Goal: Task Accomplishment & Management: Use online tool/utility

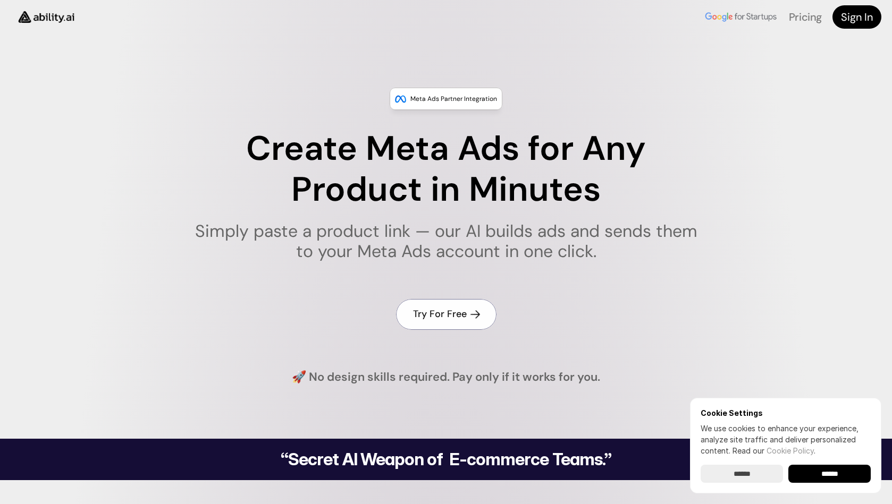
click at [445, 317] on h4 "Try For Free" at bounding box center [440, 314] width 54 height 13
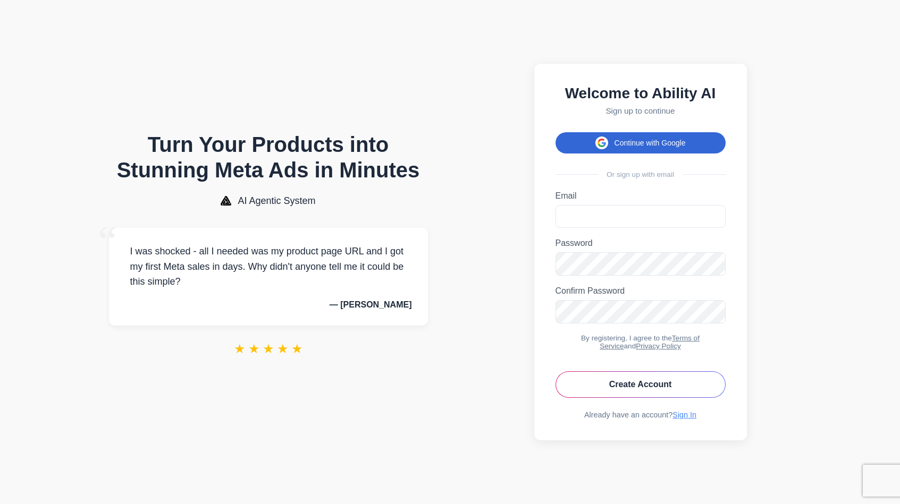
click at [645, 145] on button "Continue with Google" at bounding box center [640, 142] width 170 height 21
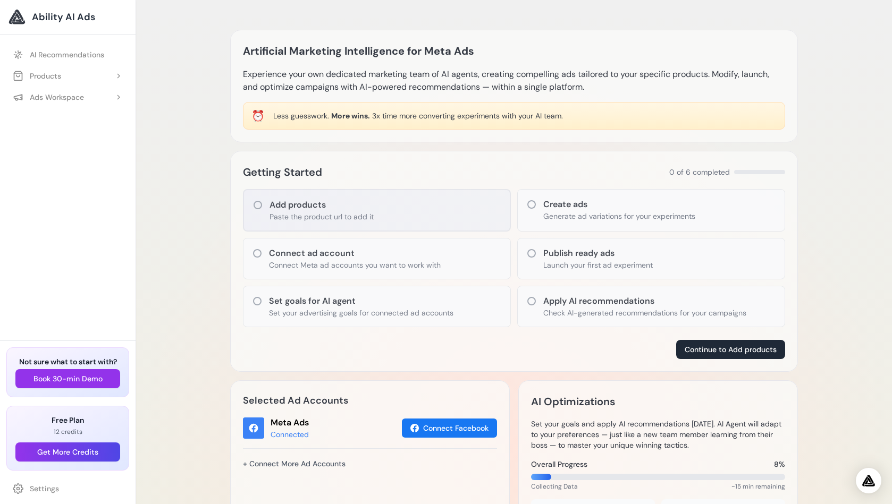
click at [259, 204] on icon at bounding box center [257, 205] width 11 height 11
click at [259, 205] on icon at bounding box center [257, 205] width 11 height 11
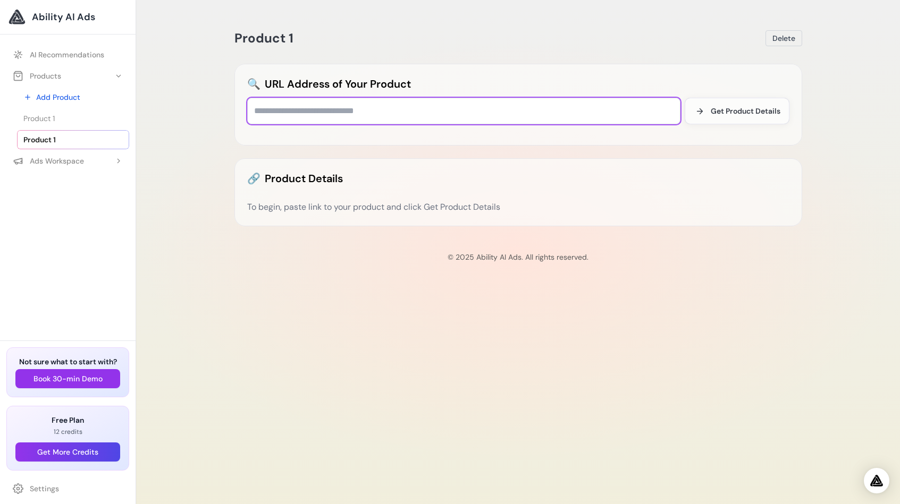
click at [305, 113] on input "text" at bounding box center [463, 111] width 433 height 27
paste input "**********"
type input "**********"
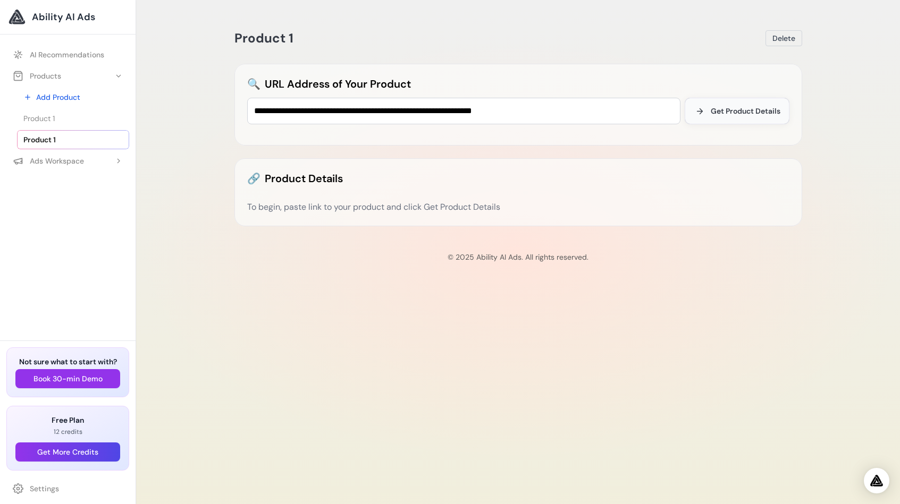
click at [720, 114] on span "Get Product Details" at bounding box center [746, 111] width 70 height 11
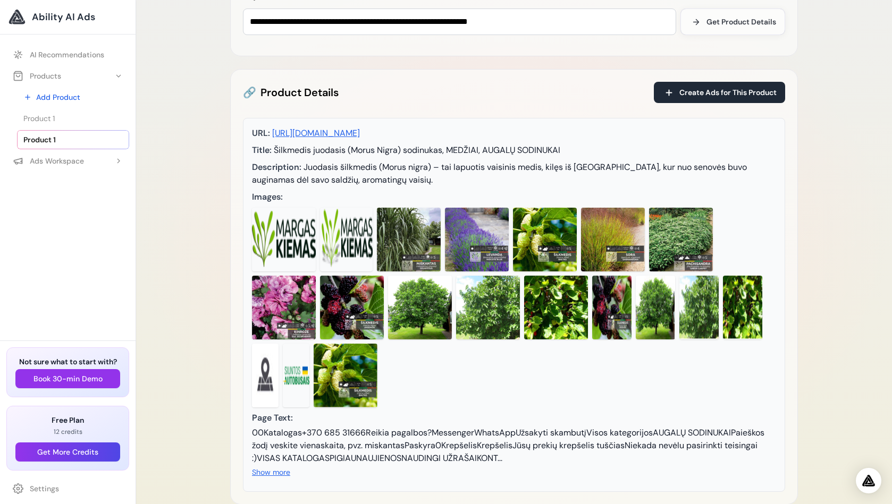
scroll to position [177, 0]
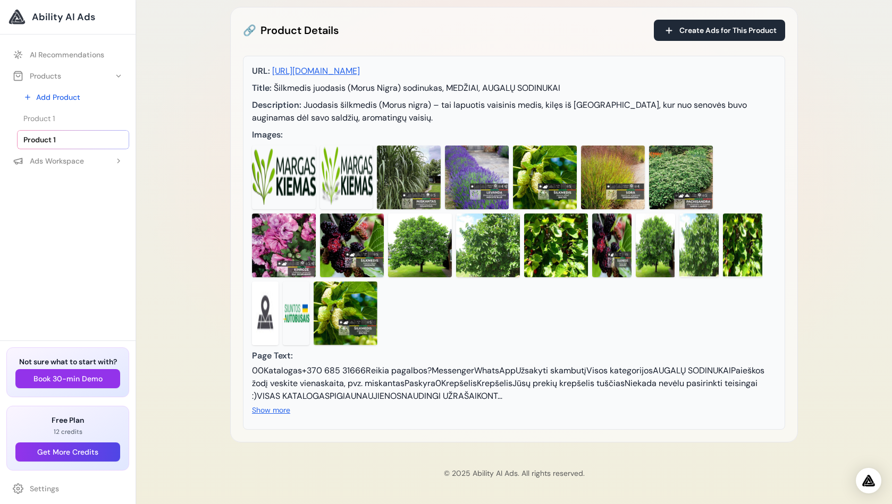
click at [352, 365] on div "00Katalogas+370 685 31666Reikia pagalbos?MessengerWhatsAppUžsakyti skambutįViso…" at bounding box center [514, 384] width 524 height 38
drag, startPoint x: 341, startPoint y: 369, endPoint x: 520, endPoint y: 402, distance: 182.1
click at [520, 402] on div "00Katalogas+370 685 31666Reikia pagalbos?MessengerWhatsAppUžsakyti skambutįViso…" at bounding box center [514, 391] width 524 height 52
click at [590, 399] on div "00Katalogas+370 685 31666Reikia pagalbos?MessengerWhatsAppUžsakyti skambutįViso…" at bounding box center [514, 384] width 524 height 38
click at [576, 396] on div "00Katalogas+370 685 31666Reikia pagalbos?MessengerWhatsAppUžsakyti skambutįViso…" at bounding box center [514, 384] width 524 height 38
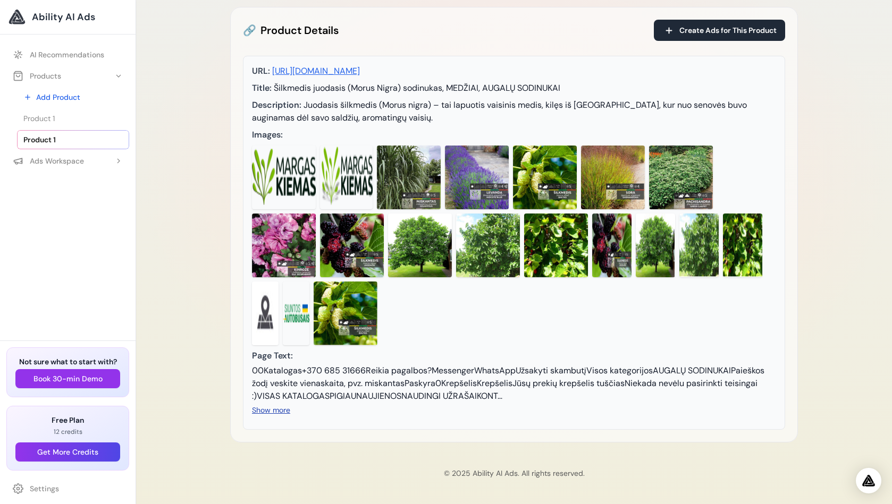
click at [267, 413] on button "Show more" at bounding box center [271, 410] width 38 height 11
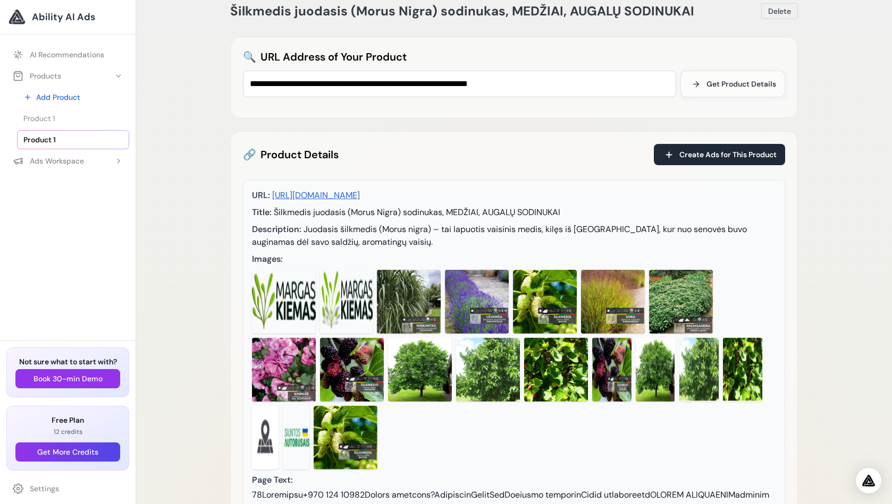
scroll to position [0, 0]
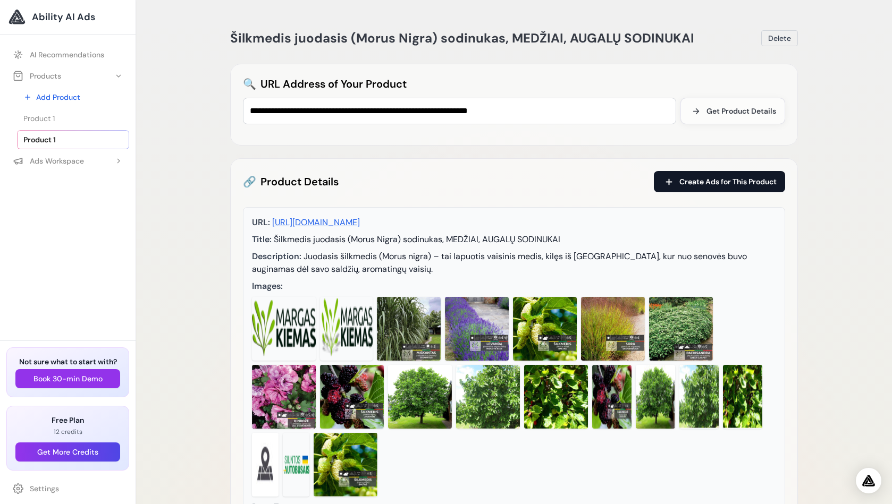
click at [708, 180] on span "Create Ads for This Product" at bounding box center [727, 181] width 97 height 11
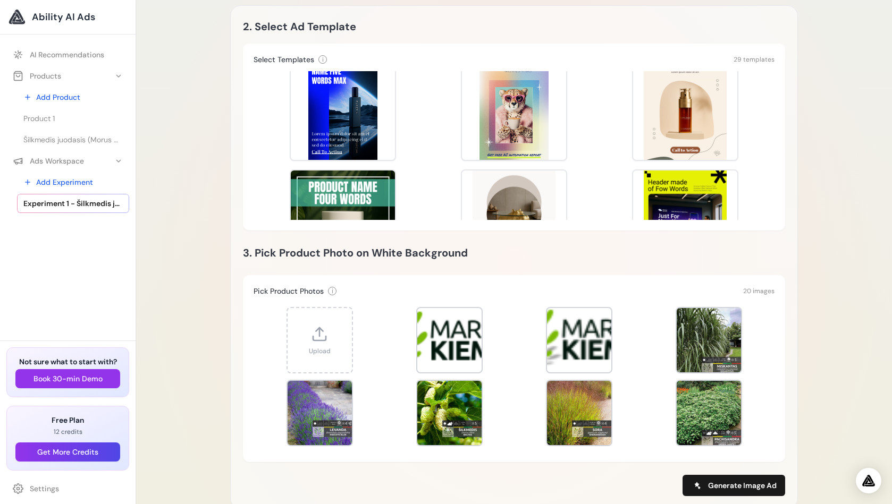
scroll to position [1007, 0]
